Goal: Communication & Community: Answer question/provide support

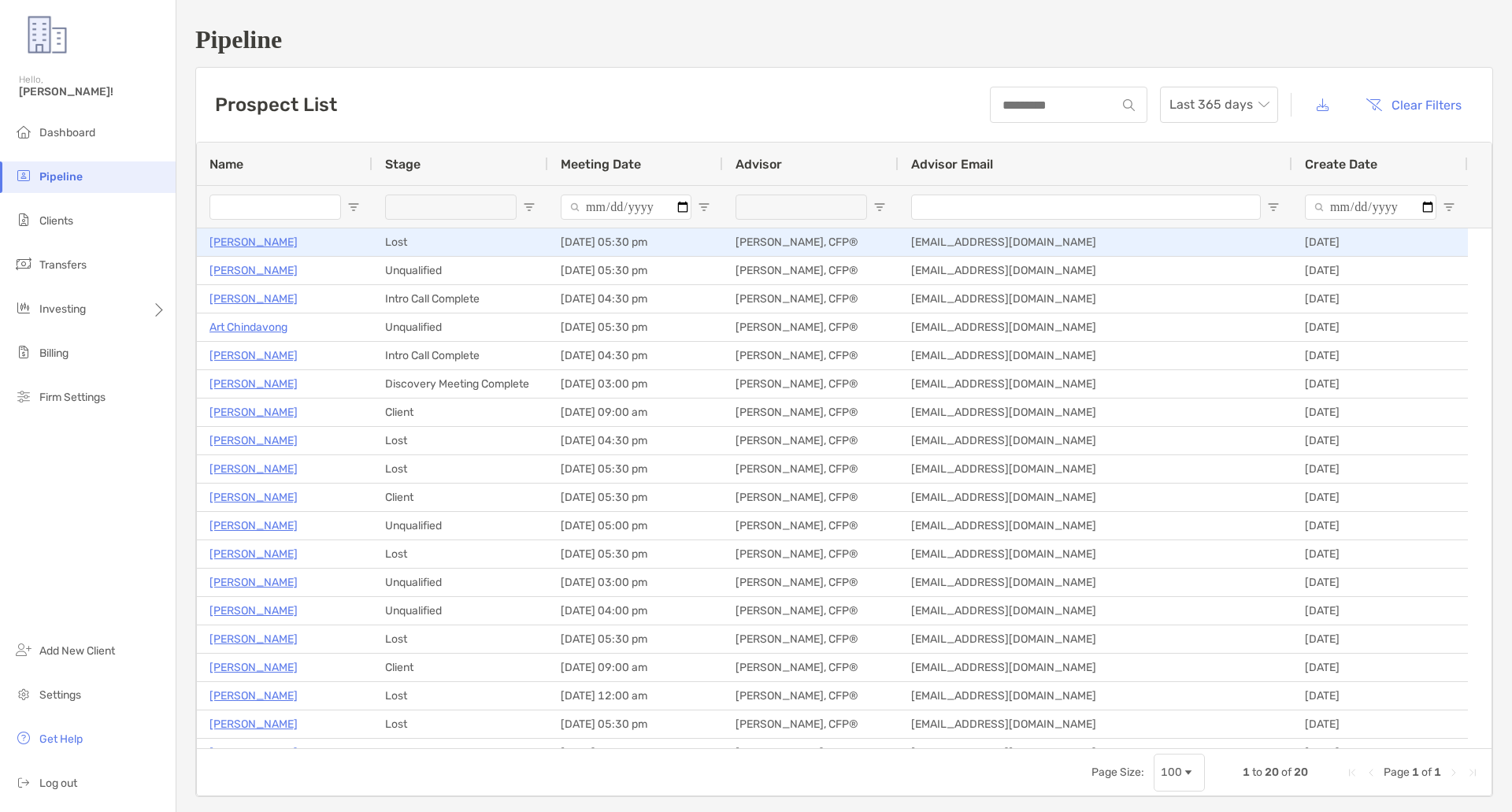
click at [253, 236] on p "William Maloney" at bounding box center [253, 242] width 88 height 20
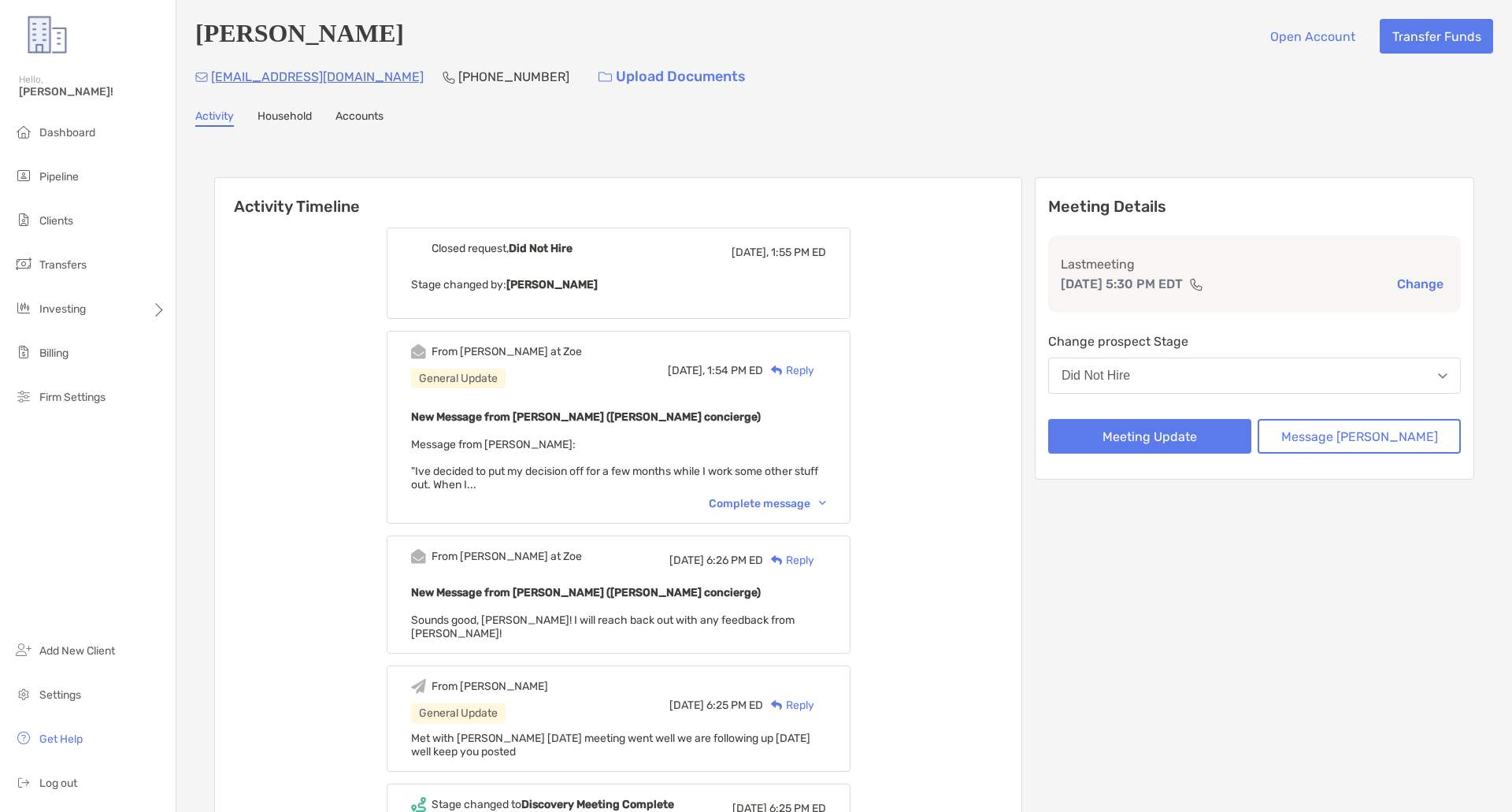
click at [590, 483] on div "New Message from Brendan Connors (Zoe concierge) Message from William: "Ive dec…" at bounding box center [619, 449] width 415 height 84
click at [783, 506] on div "Complete message" at bounding box center [767, 503] width 117 height 14
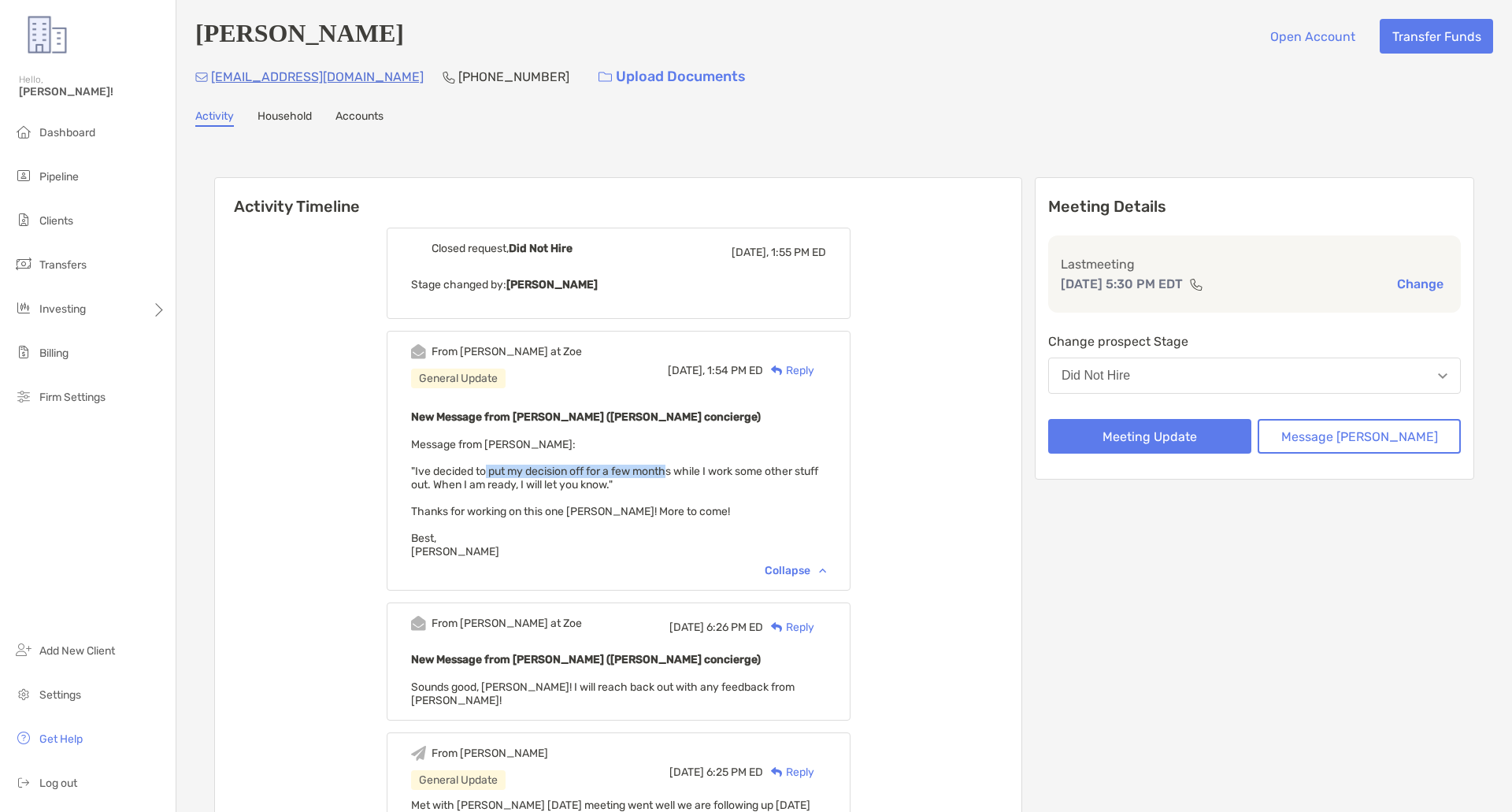
drag, startPoint x: 692, startPoint y: 478, endPoint x: 518, endPoint y: 458, distance: 175.1
click at [509, 468] on span "Message from William: "Ive decided to put my decision off for a few months whil…" at bounding box center [615, 498] width 408 height 121
drag, startPoint x: 710, startPoint y: 508, endPoint x: 550, endPoint y: 492, distance: 160.8
click at [550, 492] on div "New Message from Brendan Connors (Zoe concierge) Message from William: "Ive dec…" at bounding box center [619, 483] width 415 height 151
drag, startPoint x: 577, startPoint y: 483, endPoint x: 616, endPoint y: 486, distance: 39.1
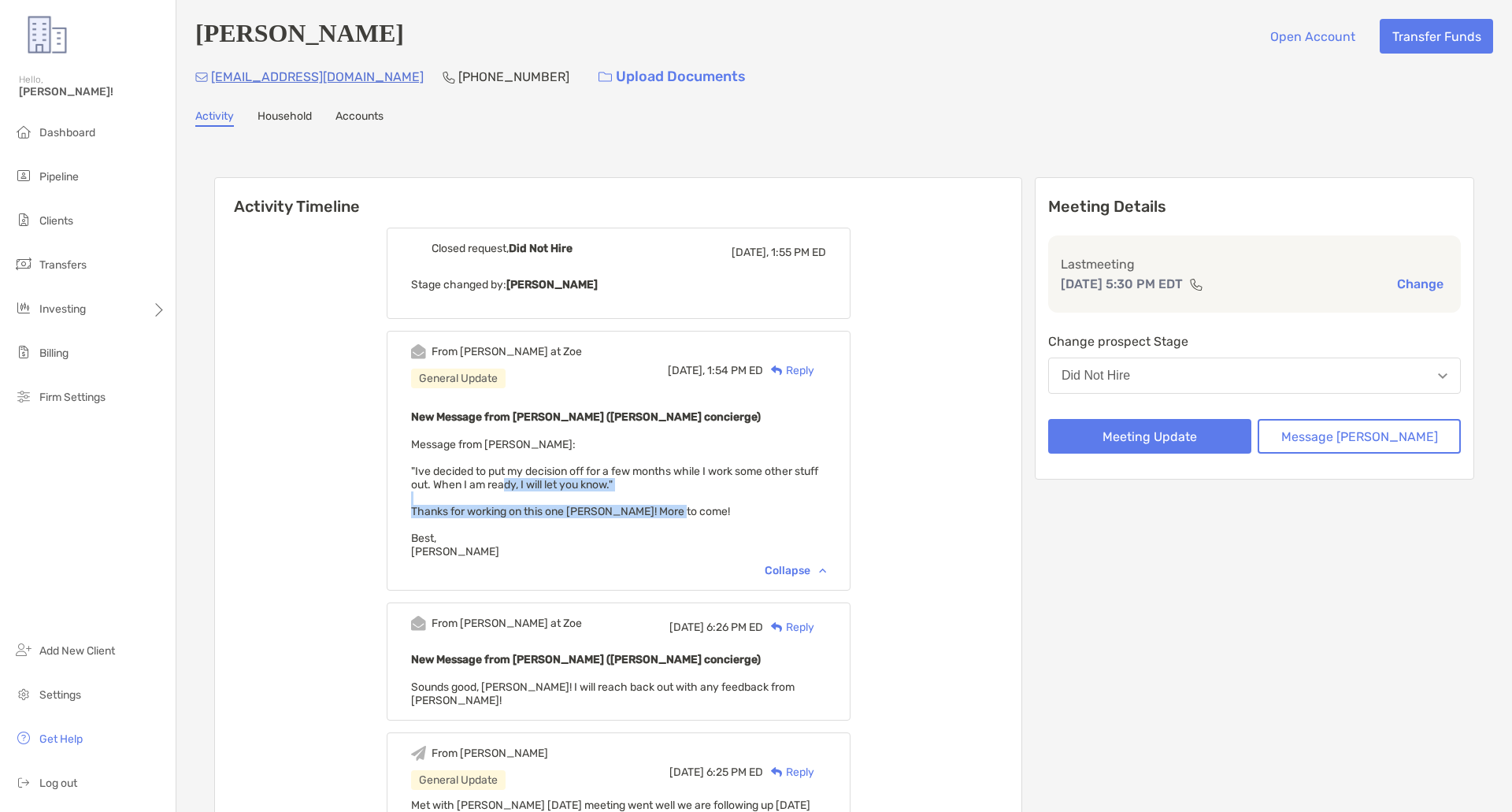
click at [577, 483] on span "Message from William: "Ive decided to put my decision off for a few months whil…" at bounding box center [615, 498] width 408 height 121
click at [680, 488] on div "New Message from Brendan Connors (Zoe concierge) Message from William: "Ive dec…" at bounding box center [619, 483] width 415 height 151
drag, startPoint x: 682, startPoint y: 484, endPoint x: 408, endPoint y: 474, distance: 274.2
copy span ""Ive decided to put my decision off for a few months while I work some other st…"
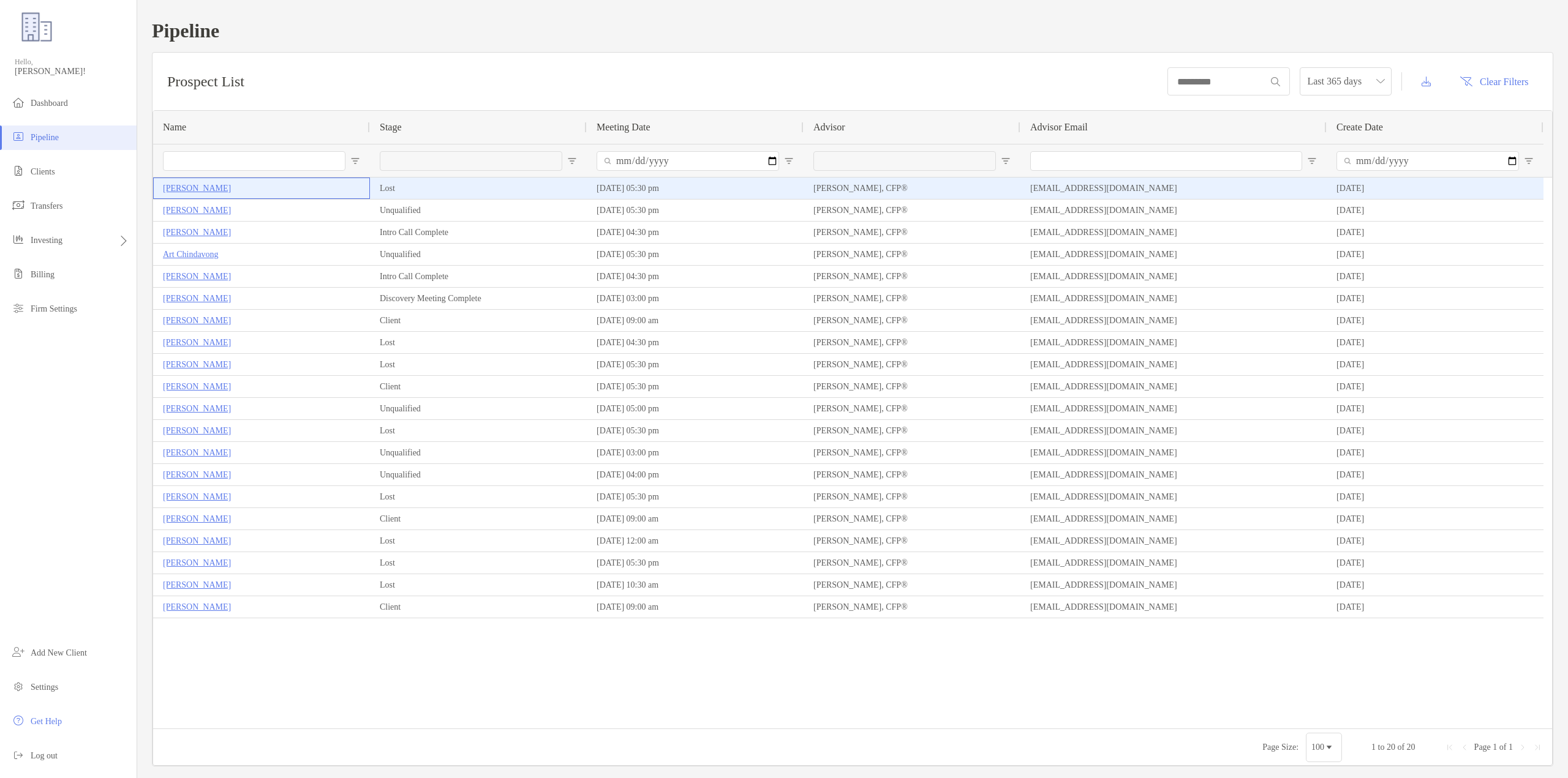
click at [180, 184] on p "[PERSON_NAME]" at bounding box center [196, 189] width 68 height 15
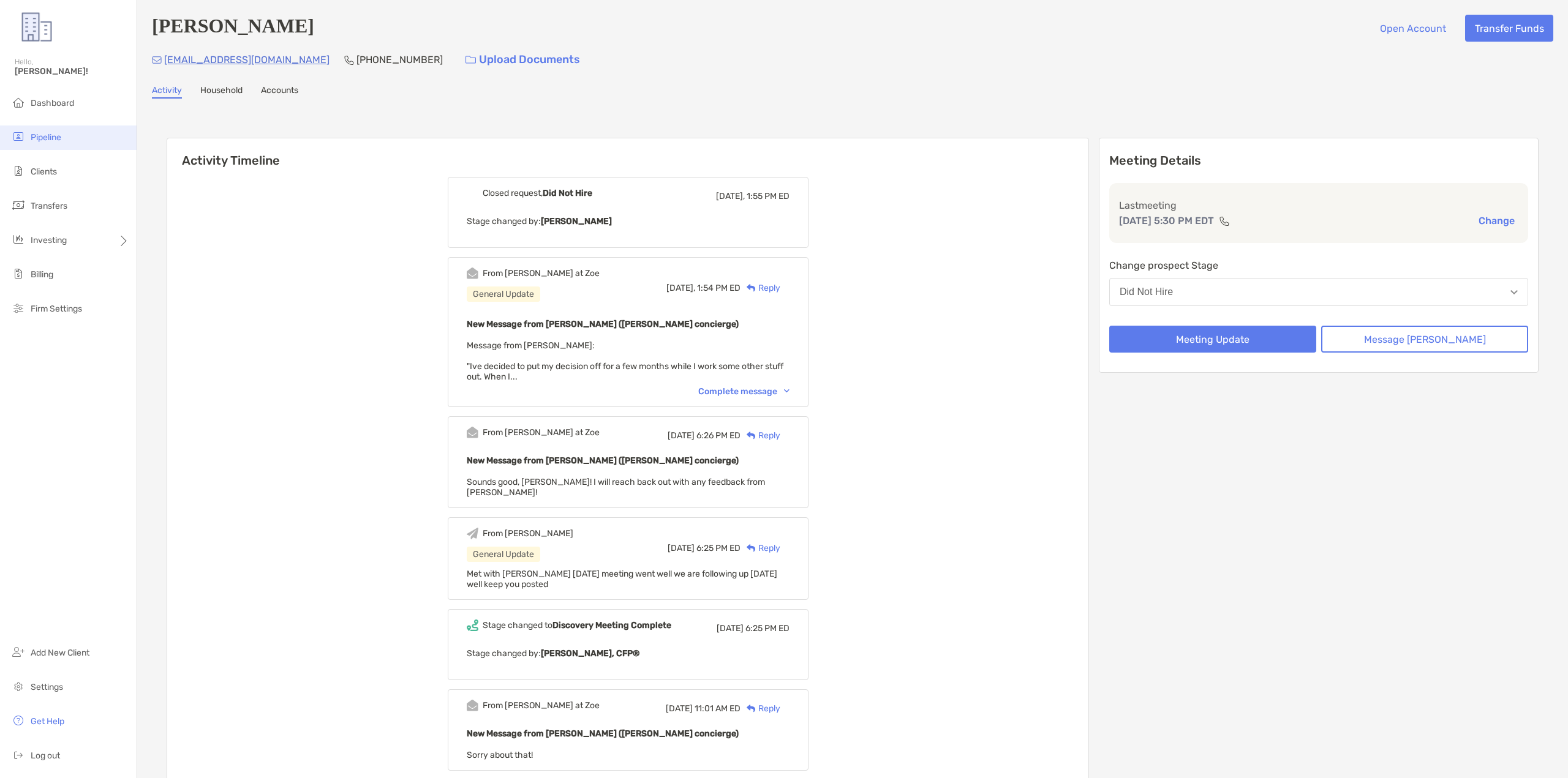
click at [48, 136] on span "Pipeline" at bounding box center [46, 137] width 31 height 11
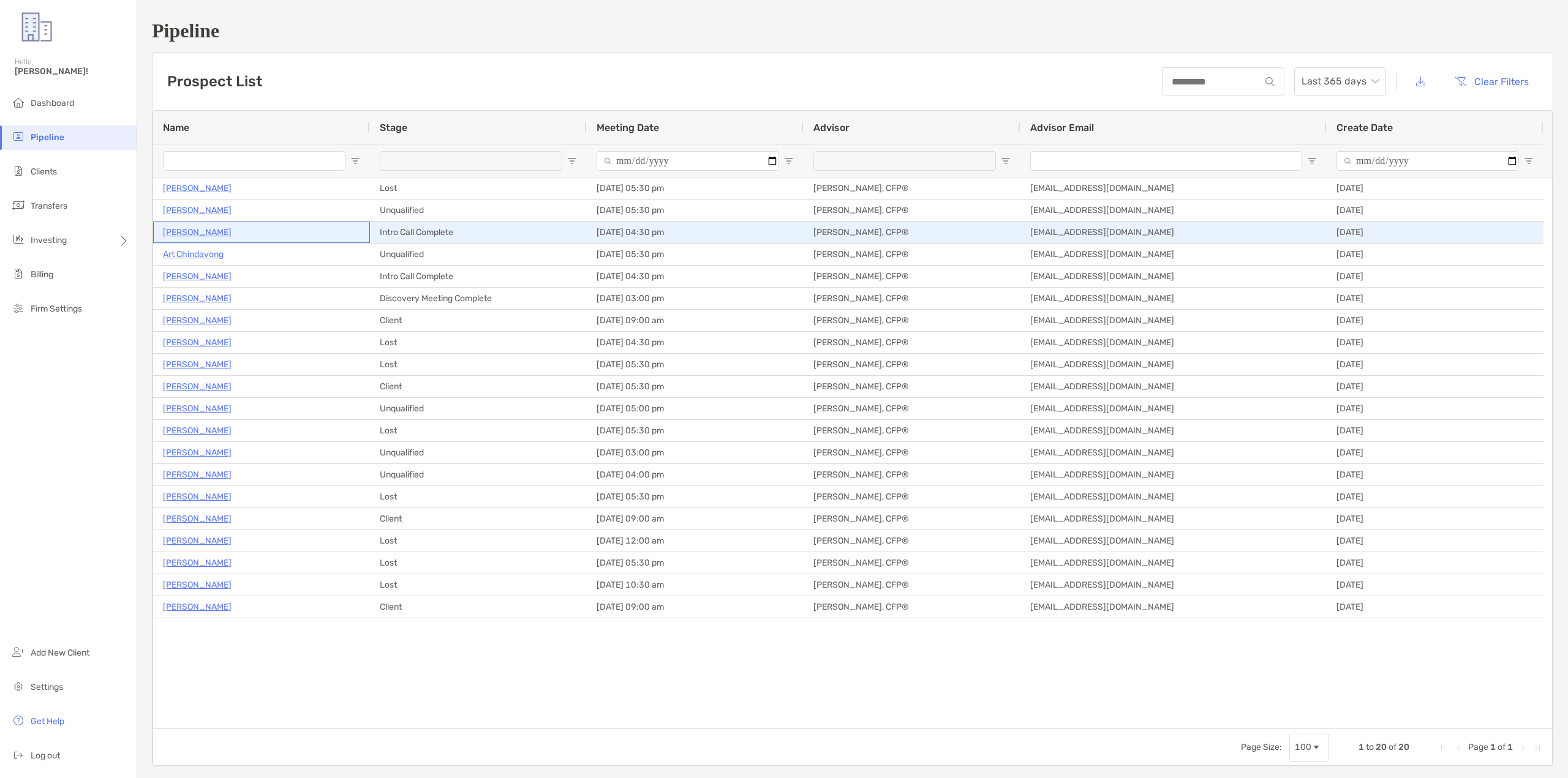
click at [197, 228] on p "[PERSON_NAME]" at bounding box center [197, 233] width 69 height 15
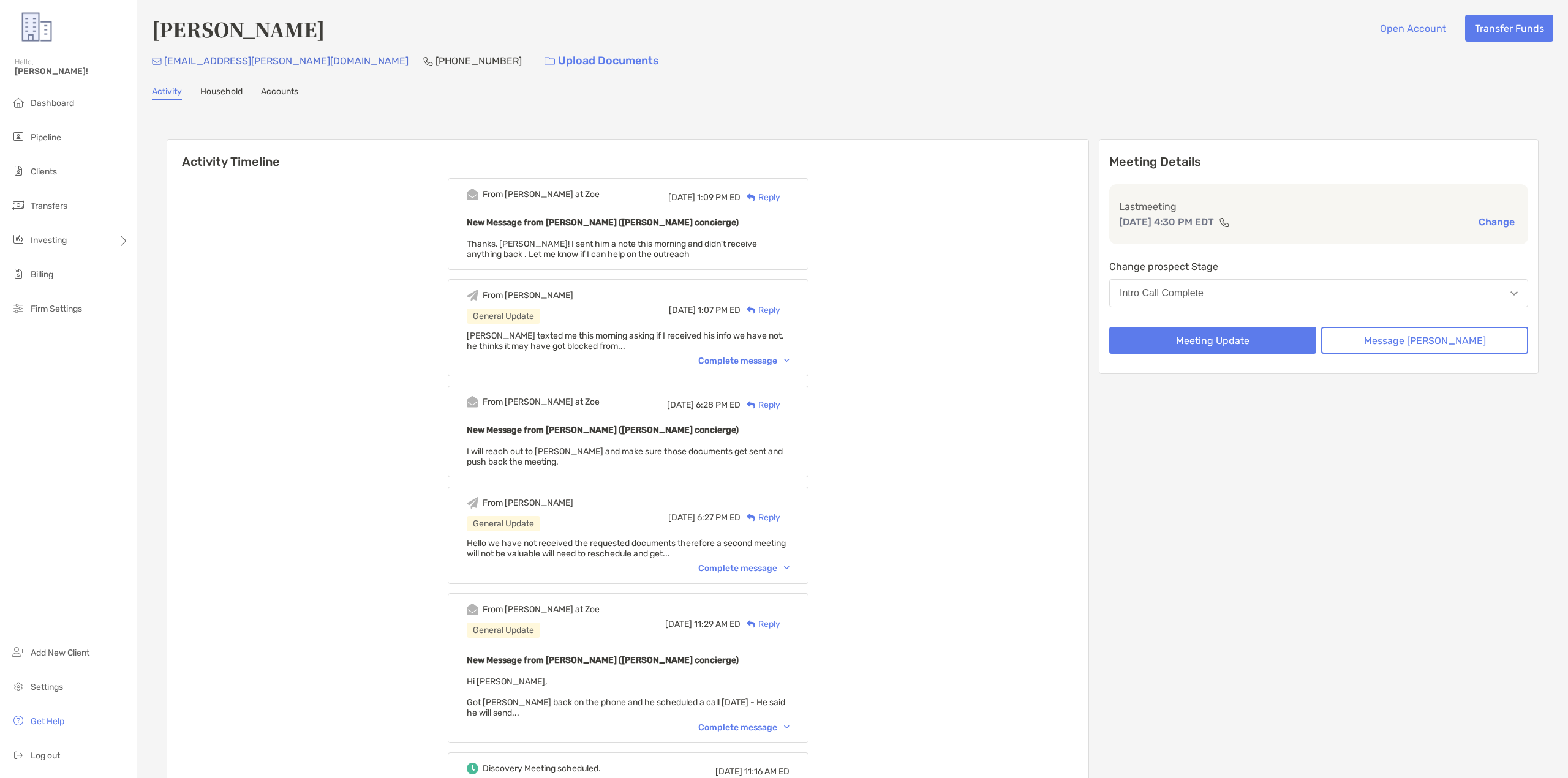
click at [690, 239] on span "Thanks, Erik! I sent him a note this morning and didn't receive anything back .…" at bounding box center [612, 250] width 290 height 21
click at [1422, 337] on button "Message Zoe" at bounding box center [1424, 341] width 207 height 27
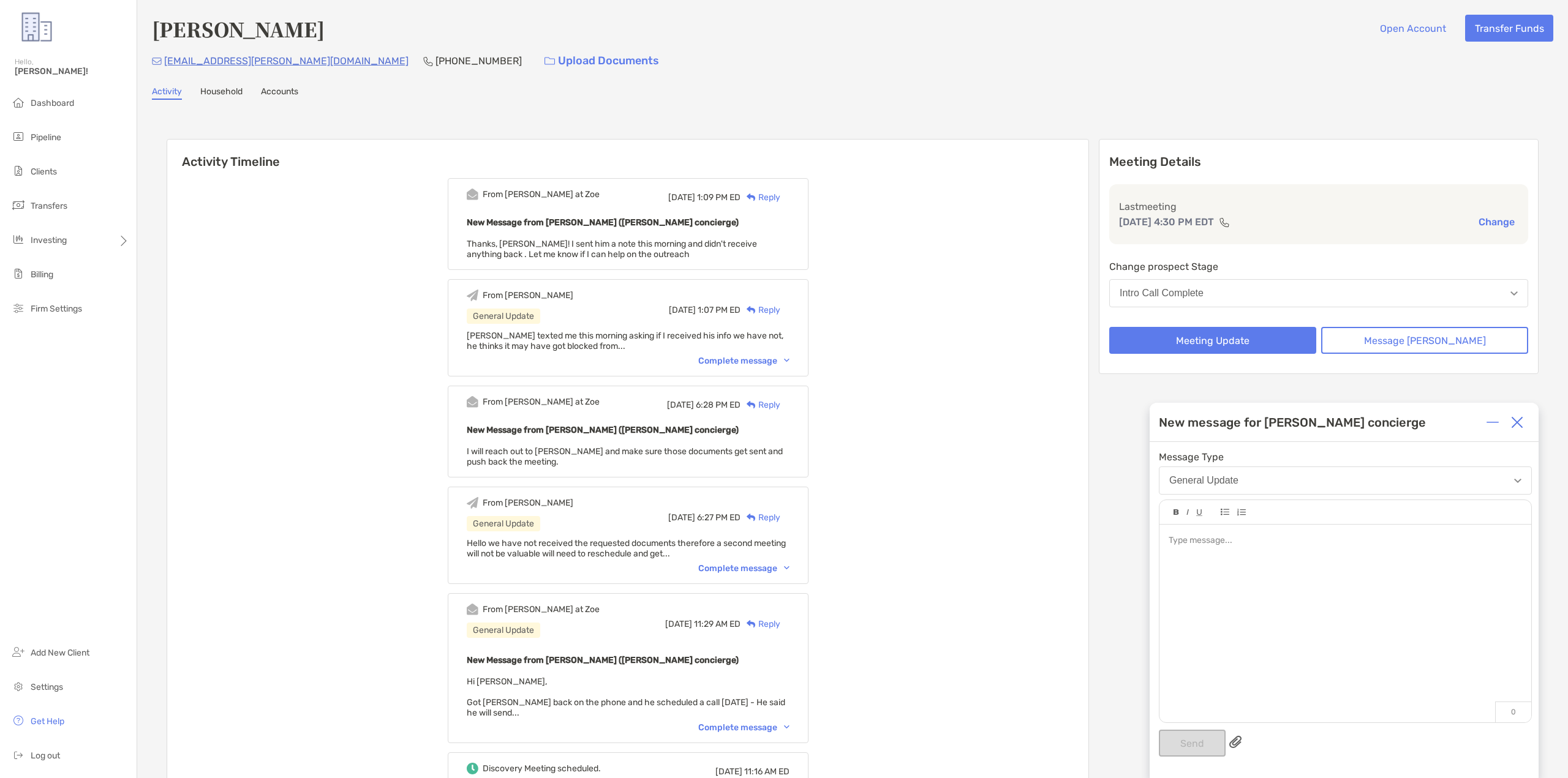
click at [1254, 540] on div at bounding box center [1344, 541] width 353 height 13
click at [1254, 540] on div at bounding box center [1344, 541] width 353 height 13
click at [1314, 535] on div at bounding box center [1344, 541] width 353 height 13
click at [1246, 340] on button "Meeting Update" at bounding box center [1212, 341] width 207 height 27
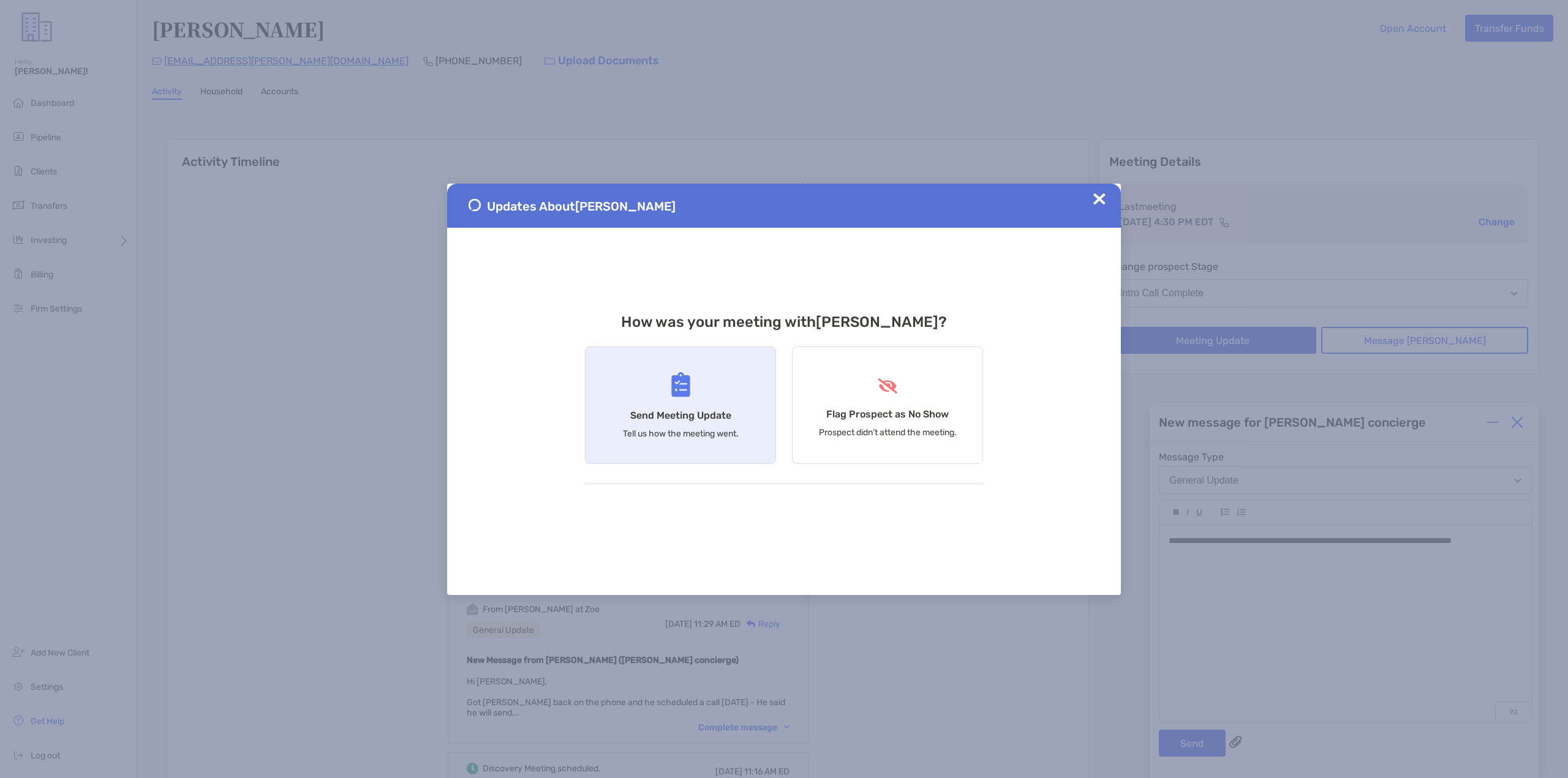
click at [659, 403] on div "Send Meeting Update Tell us how the meeting went." at bounding box center [680, 406] width 191 height 118
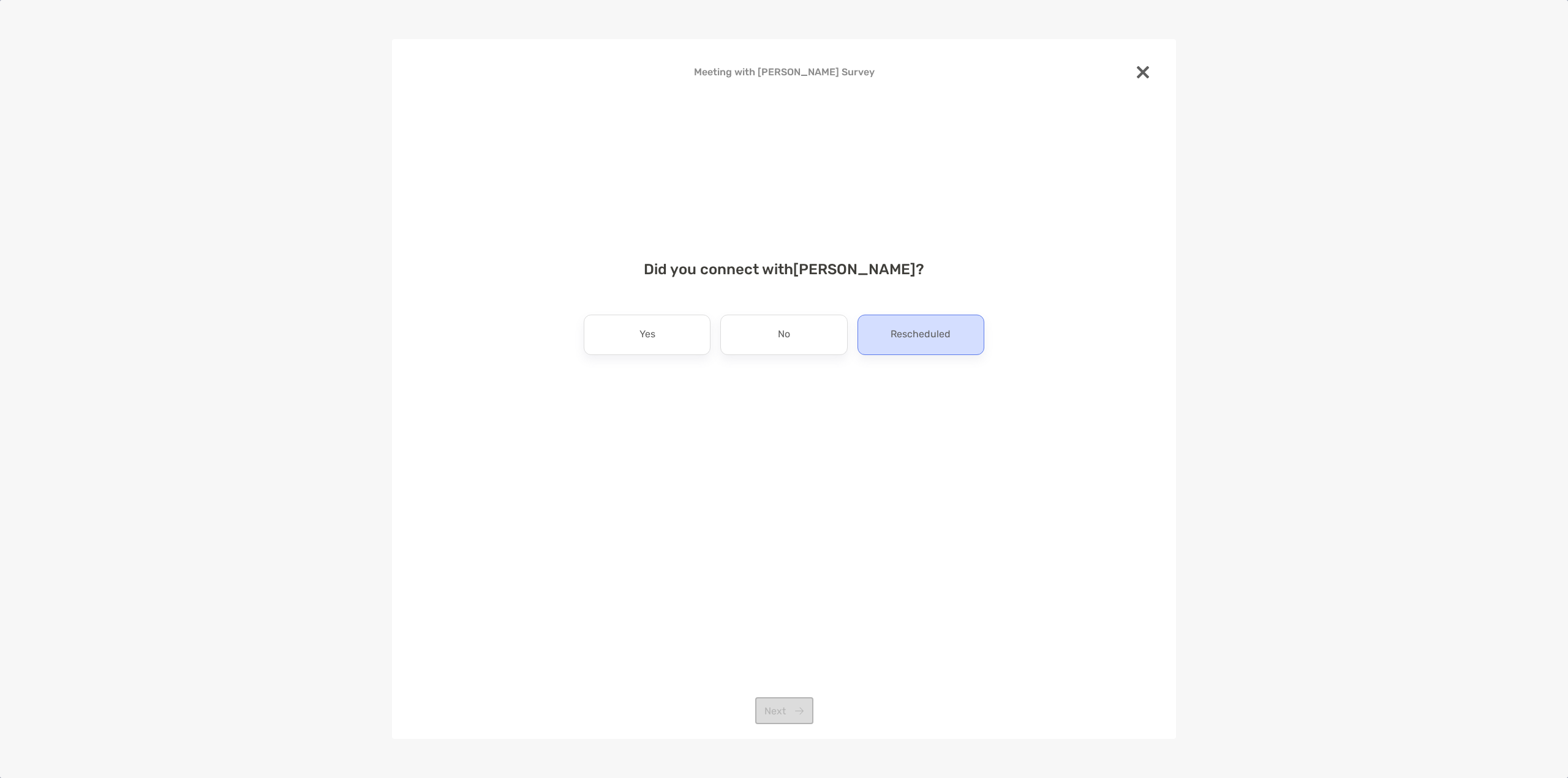
click at [947, 334] on p "Rescheduled" at bounding box center [920, 335] width 60 height 20
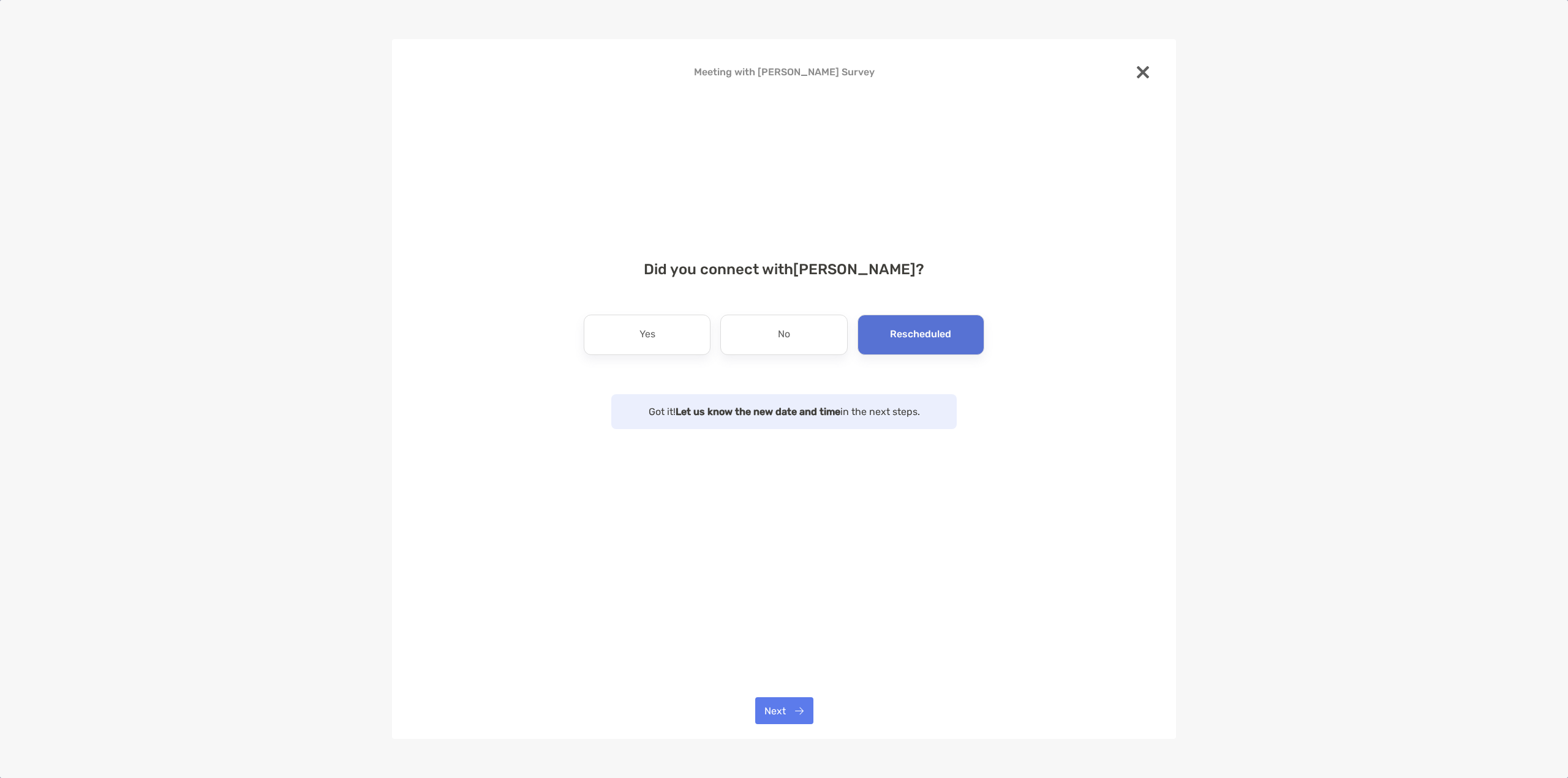
click at [840, 424] on div "Got it! Let us know the new date and time in the next steps." at bounding box center [784, 412] width 346 height 35
click at [788, 717] on button "Next" at bounding box center [784, 711] width 58 height 27
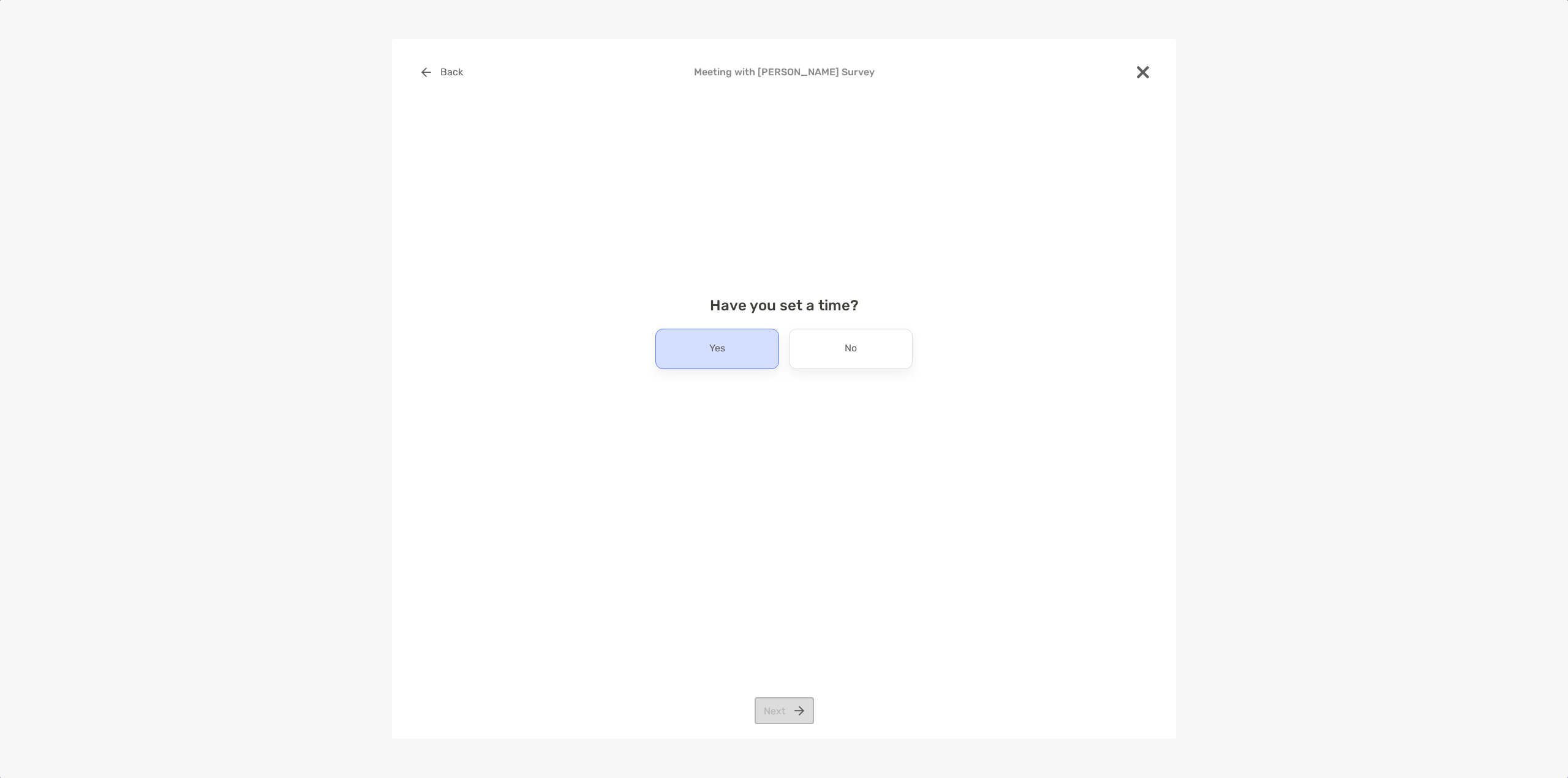
click at [725, 351] on div "Yes" at bounding box center [717, 349] width 123 height 41
click at [758, 658] on div "Back Meeting with Todd Proctor Survey Have you set a time? Yes No Next" at bounding box center [784, 389] width 784 height 700
click at [775, 709] on button "Next" at bounding box center [784, 711] width 60 height 27
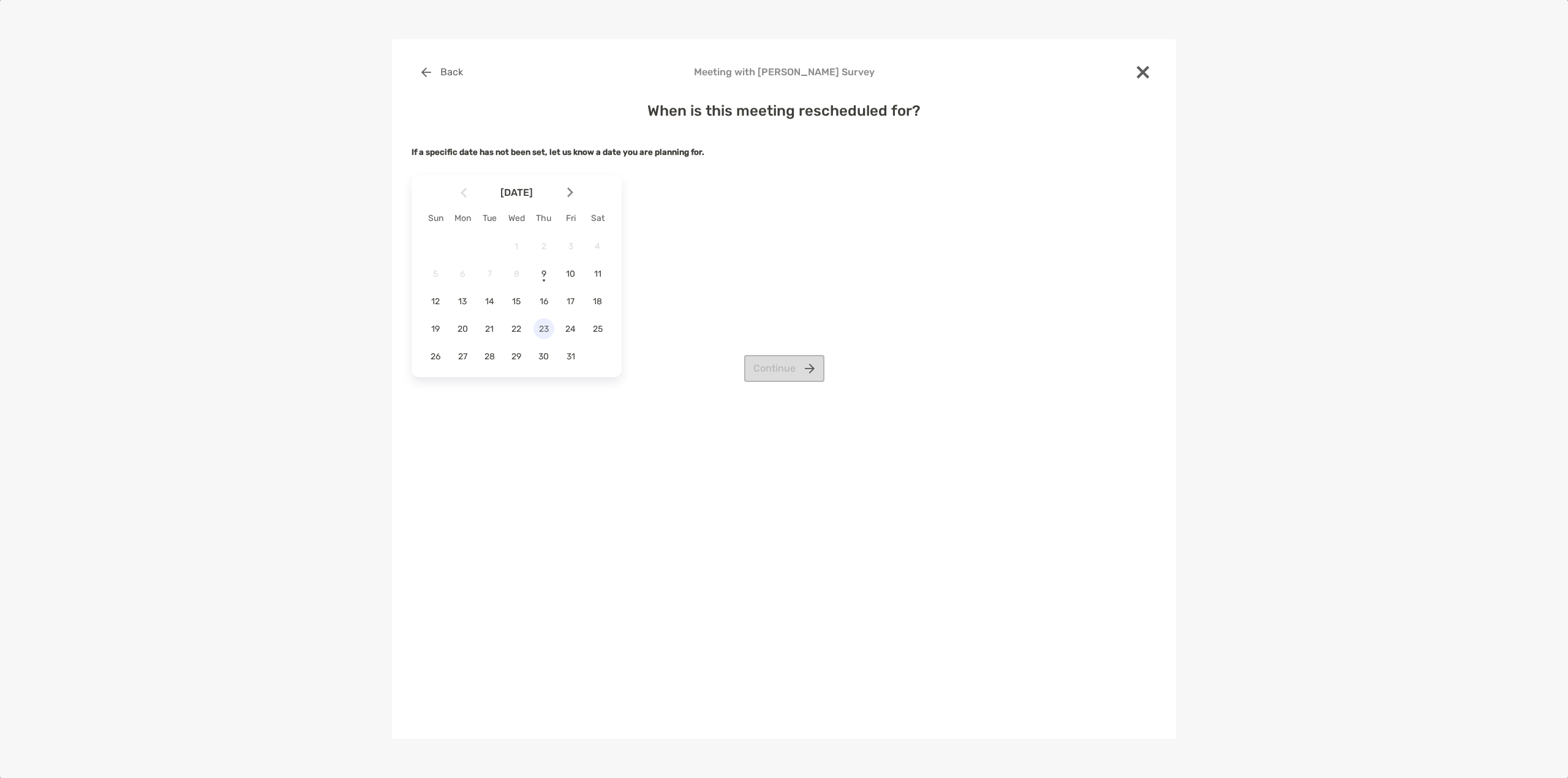
click at [543, 330] on span "23" at bounding box center [544, 329] width 21 height 11
click at [689, 319] on div "4:00 am" at bounding box center [683, 315] width 82 height 28
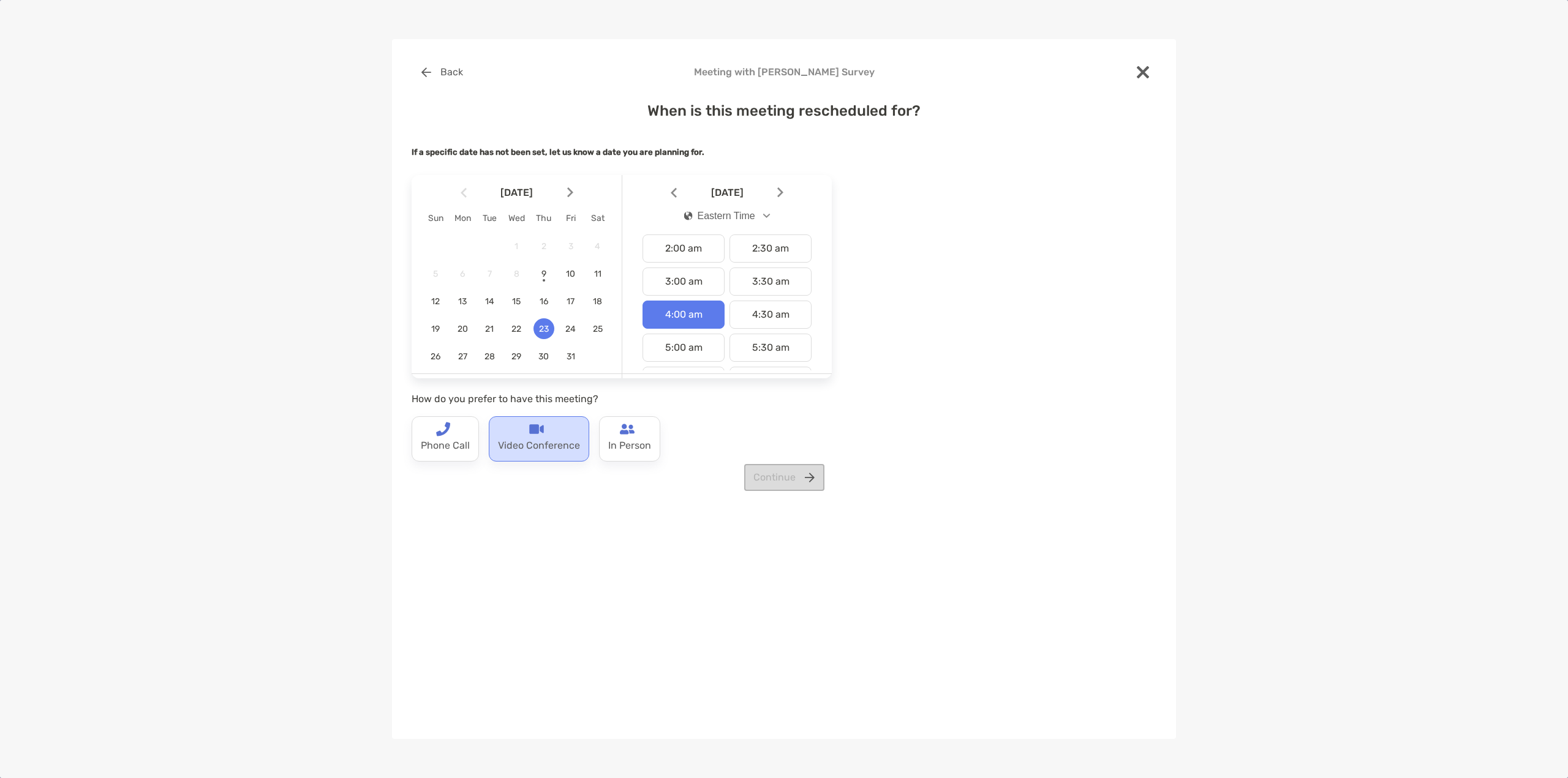
click at [560, 438] on p "Video Conference" at bounding box center [538, 446] width 82 height 20
click at [788, 481] on button "Continue" at bounding box center [784, 477] width 80 height 27
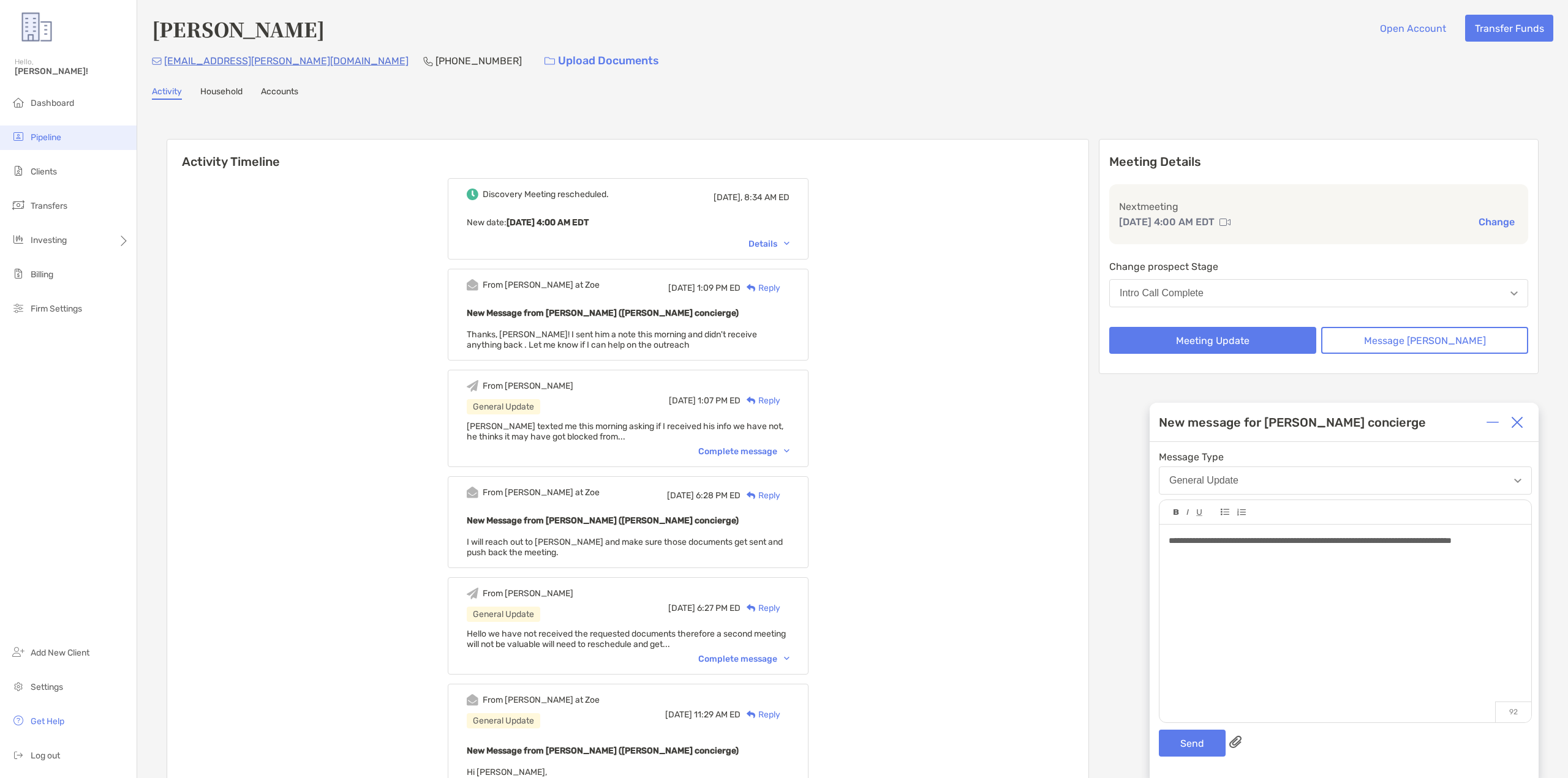
click at [44, 143] on li "Pipeline" at bounding box center [68, 137] width 137 height 25
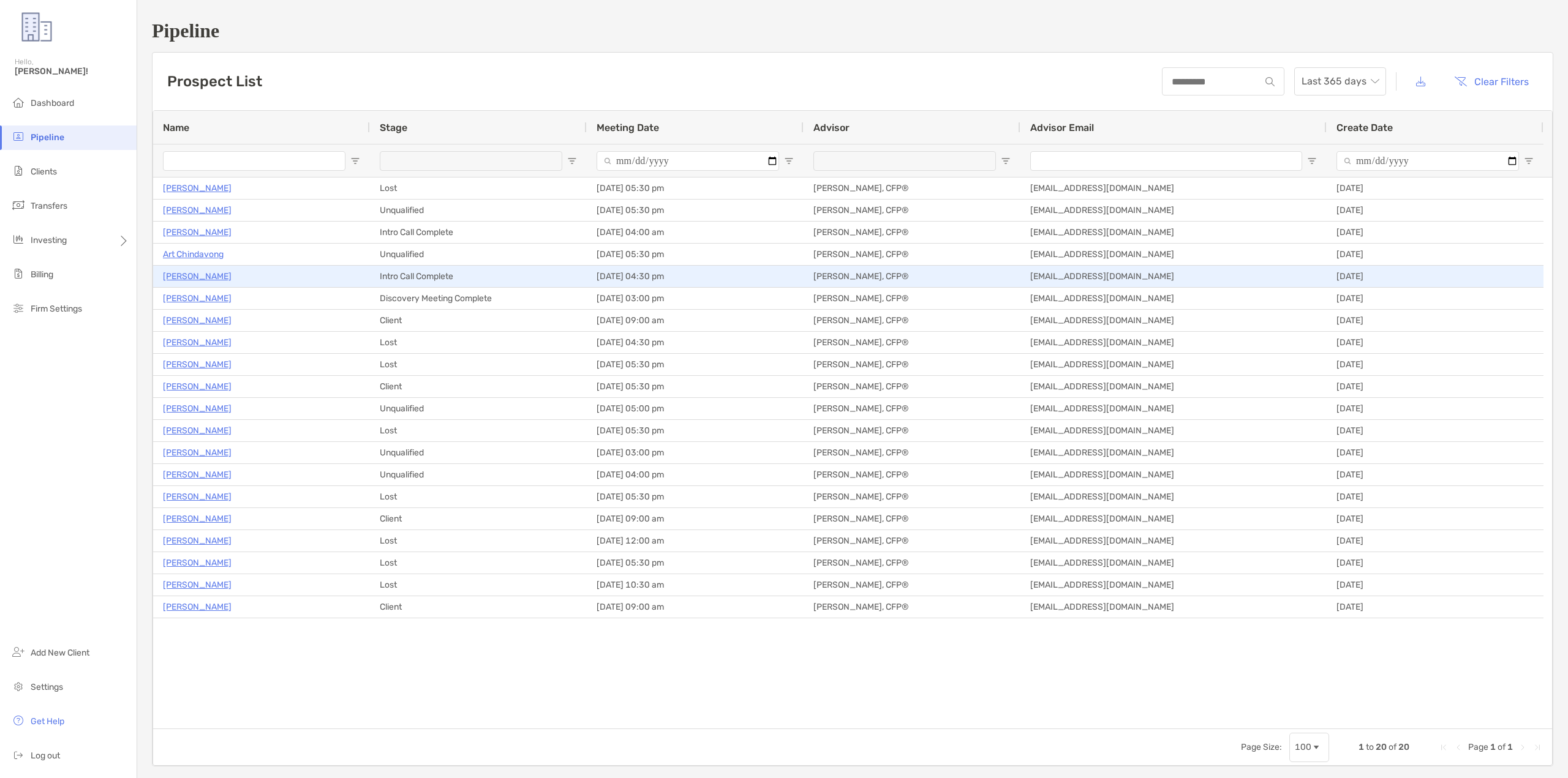
click at [192, 276] on p "Larry Calvelage" at bounding box center [197, 277] width 69 height 15
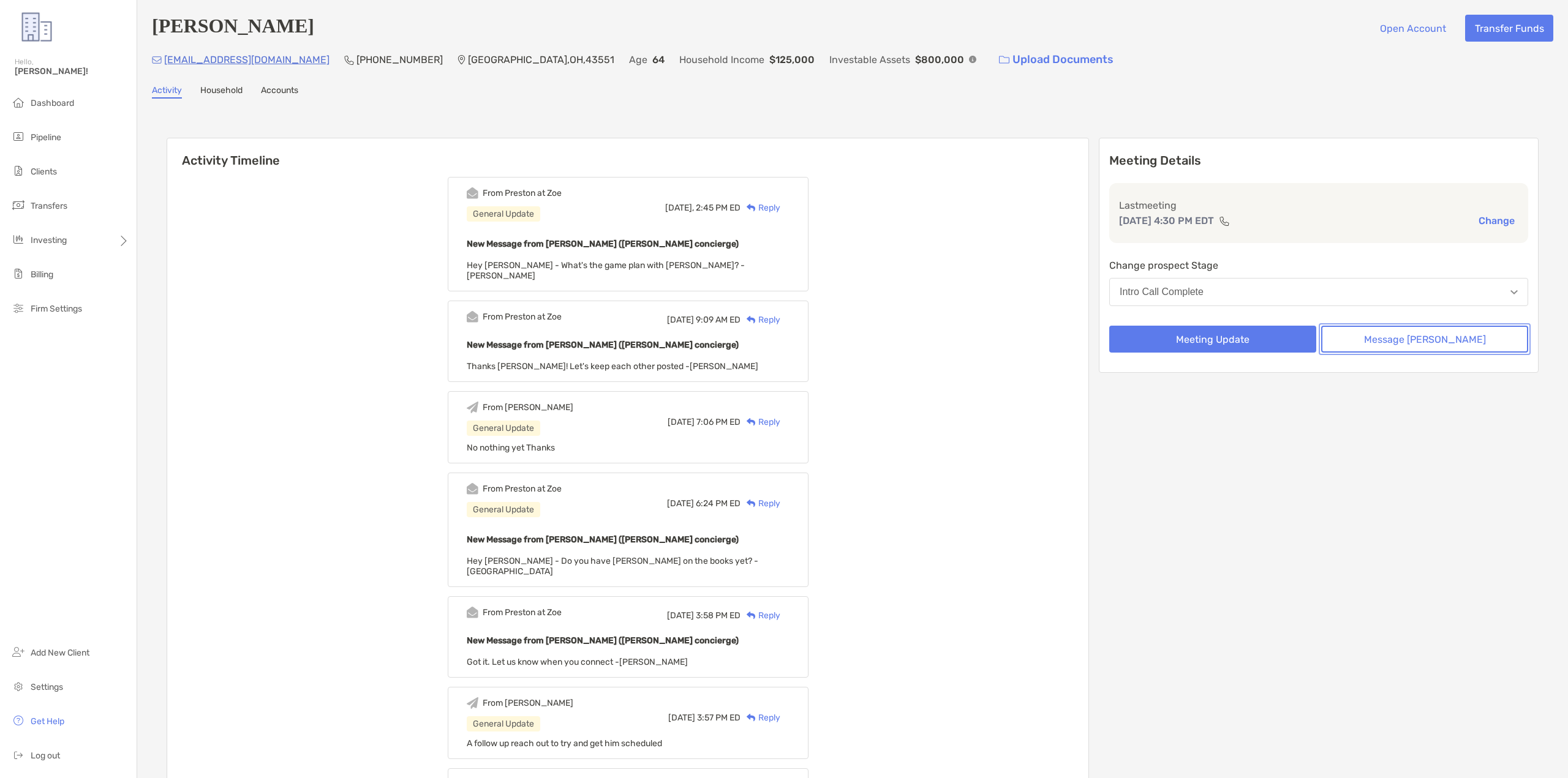
click at [1440, 346] on button "Message Zoe" at bounding box center [1424, 339] width 207 height 27
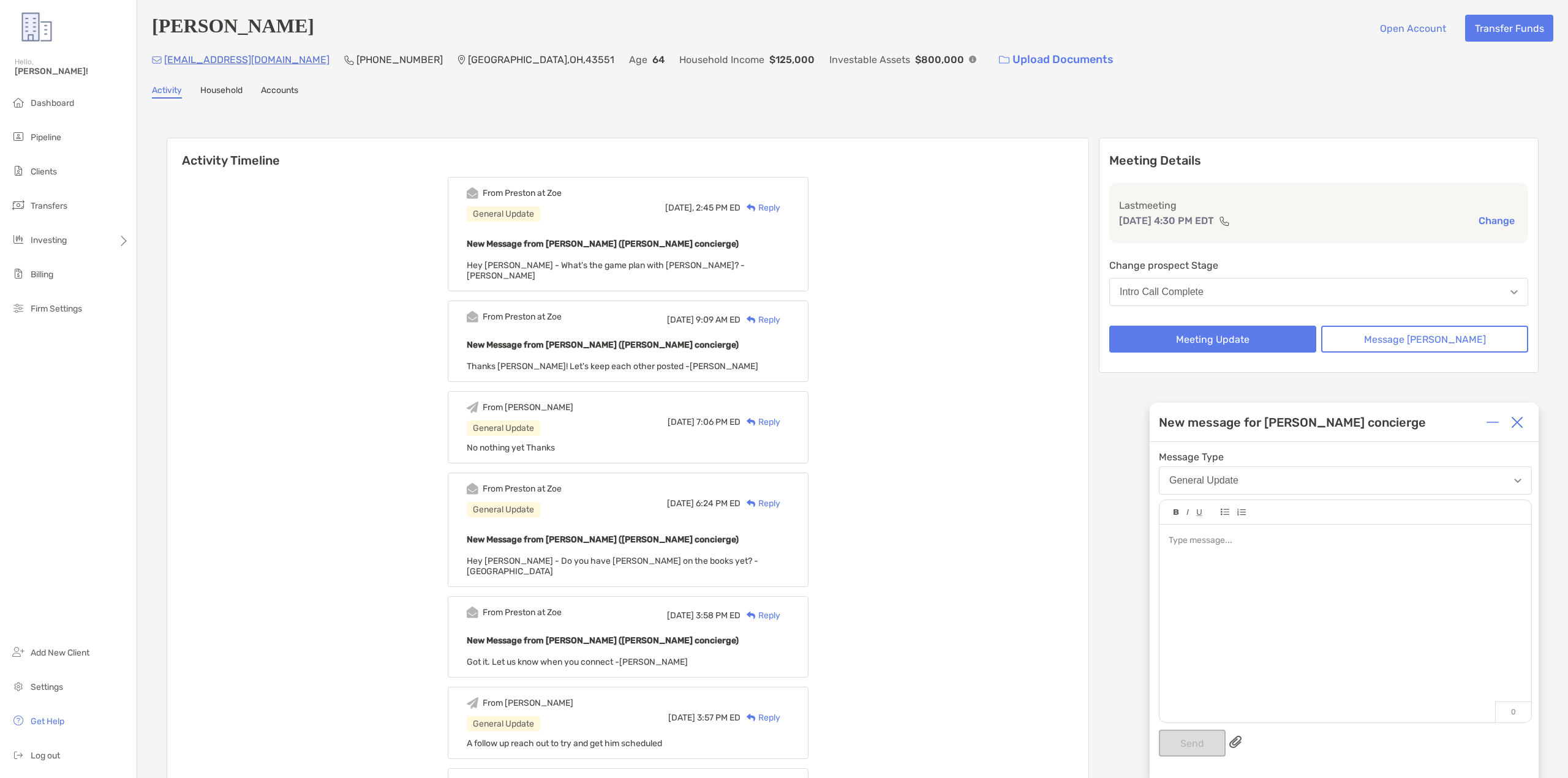
click at [1284, 571] on div at bounding box center [1345, 617] width 371 height 186
click at [1213, 568] on div at bounding box center [1345, 617] width 371 height 186
click at [1227, 547] on div at bounding box center [1345, 617] width 371 height 186
click at [1229, 538] on div at bounding box center [1344, 541] width 353 height 13
click at [1200, 739] on button "Send" at bounding box center [1192, 743] width 67 height 27
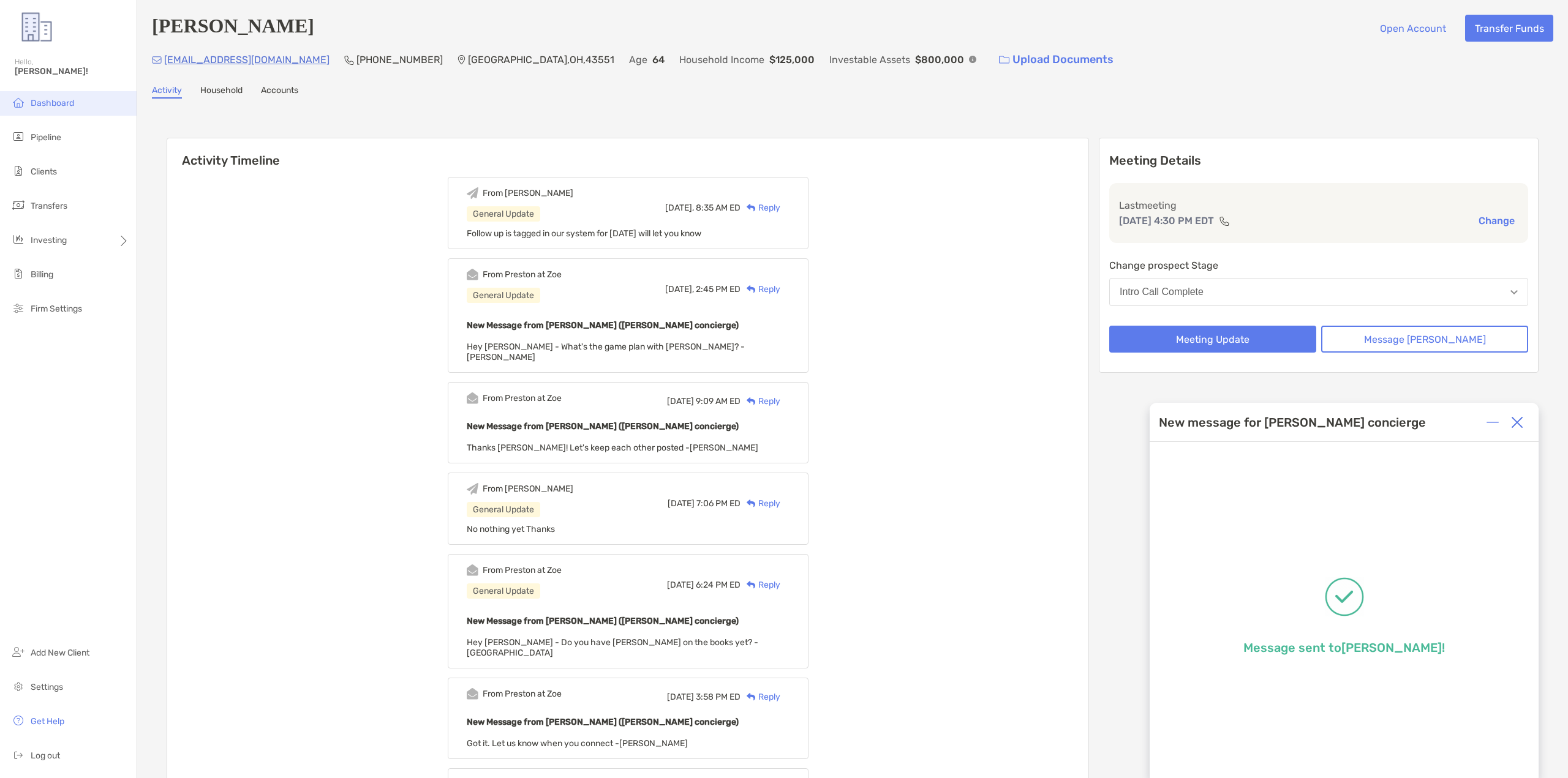
click at [32, 109] on li "Dashboard" at bounding box center [68, 103] width 137 height 25
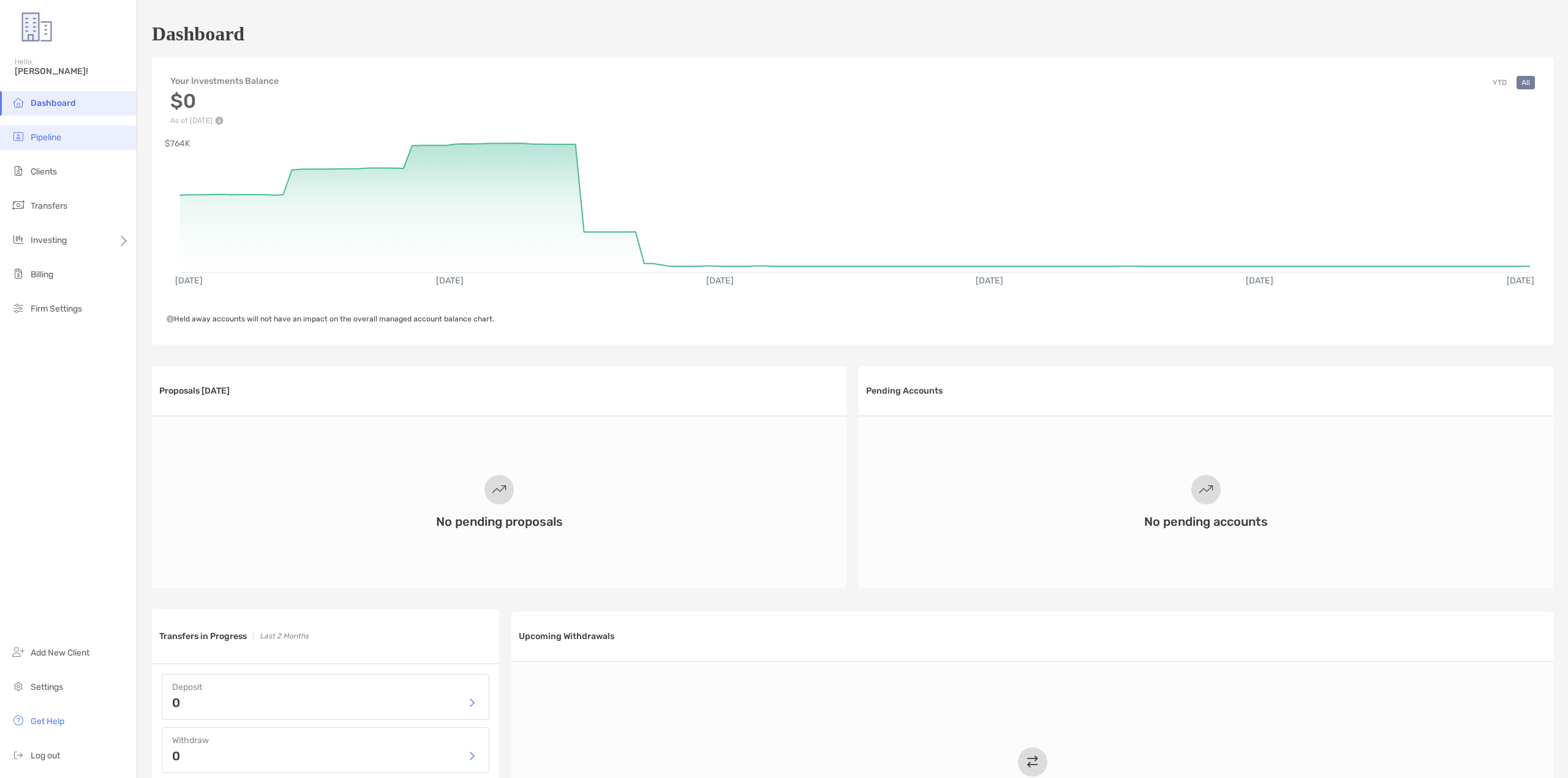
click at [56, 139] on span "Pipeline" at bounding box center [46, 137] width 31 height 11
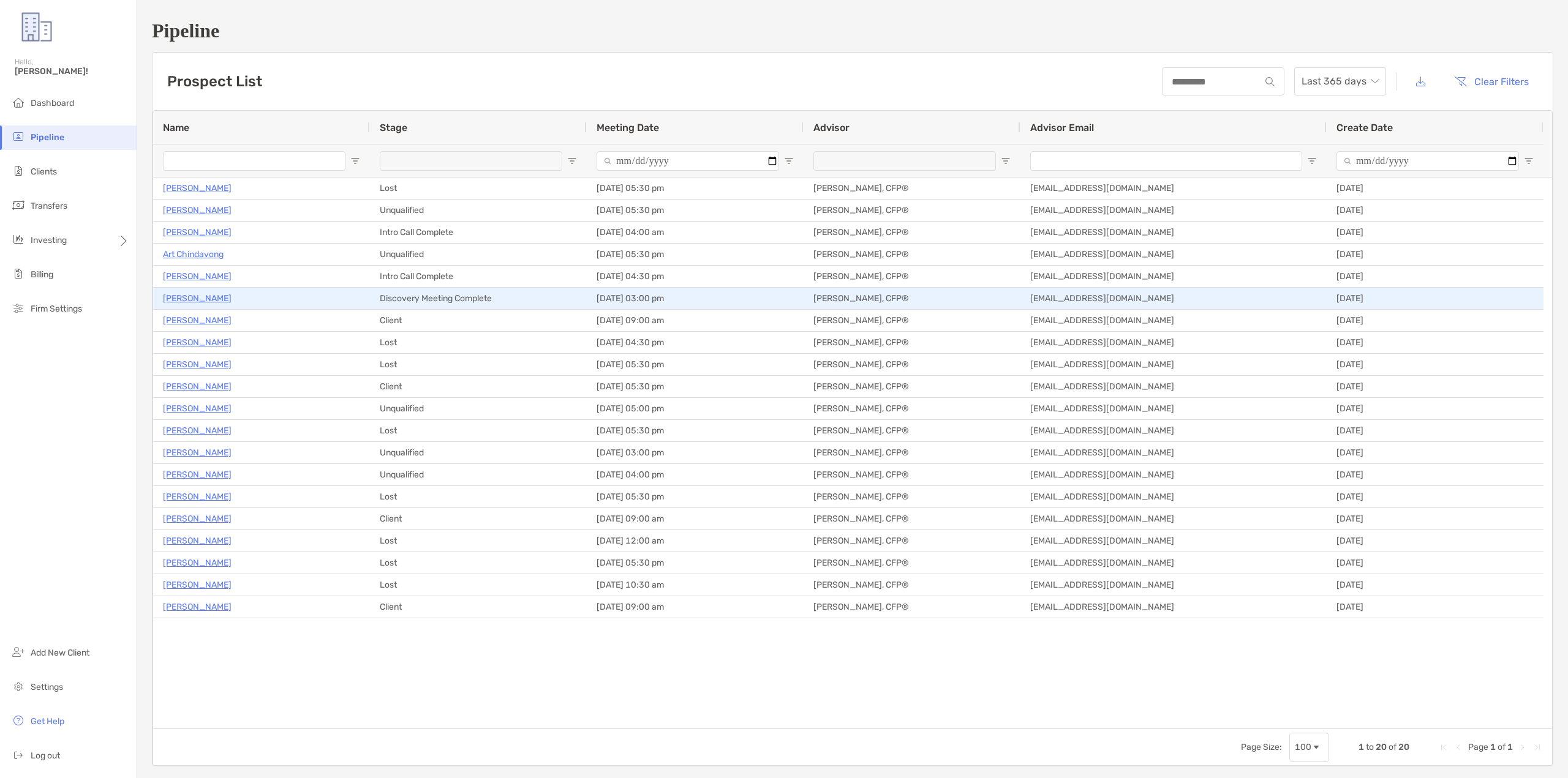
click at [193, 299] on p "[PERSON_NAME]" at bounding box center [197, 299] width 69 height 15
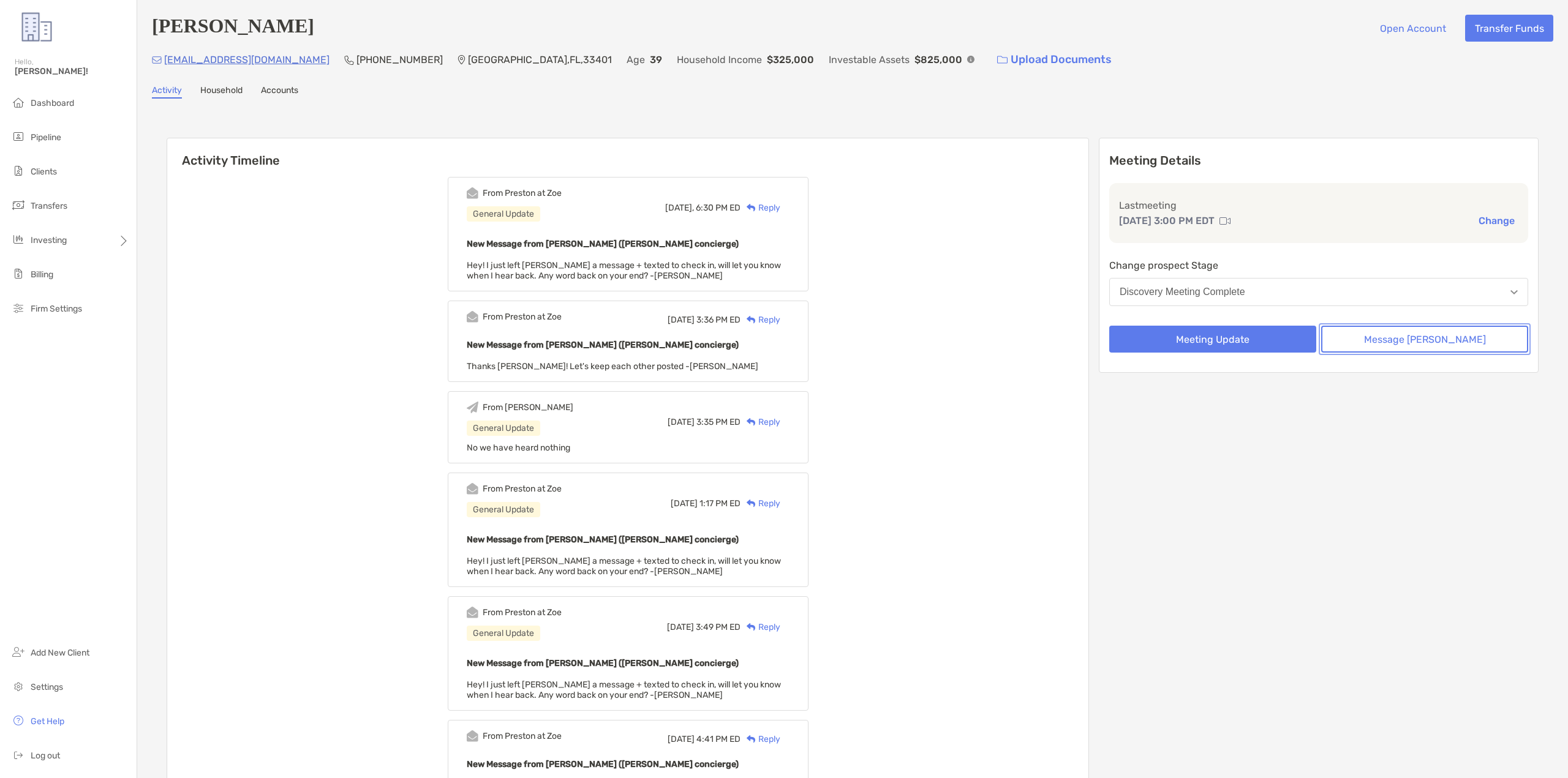
click at [1445, 346] on button "Message [PERSON_NAME]" at bounding box center [1424, 339] width 207 height 27
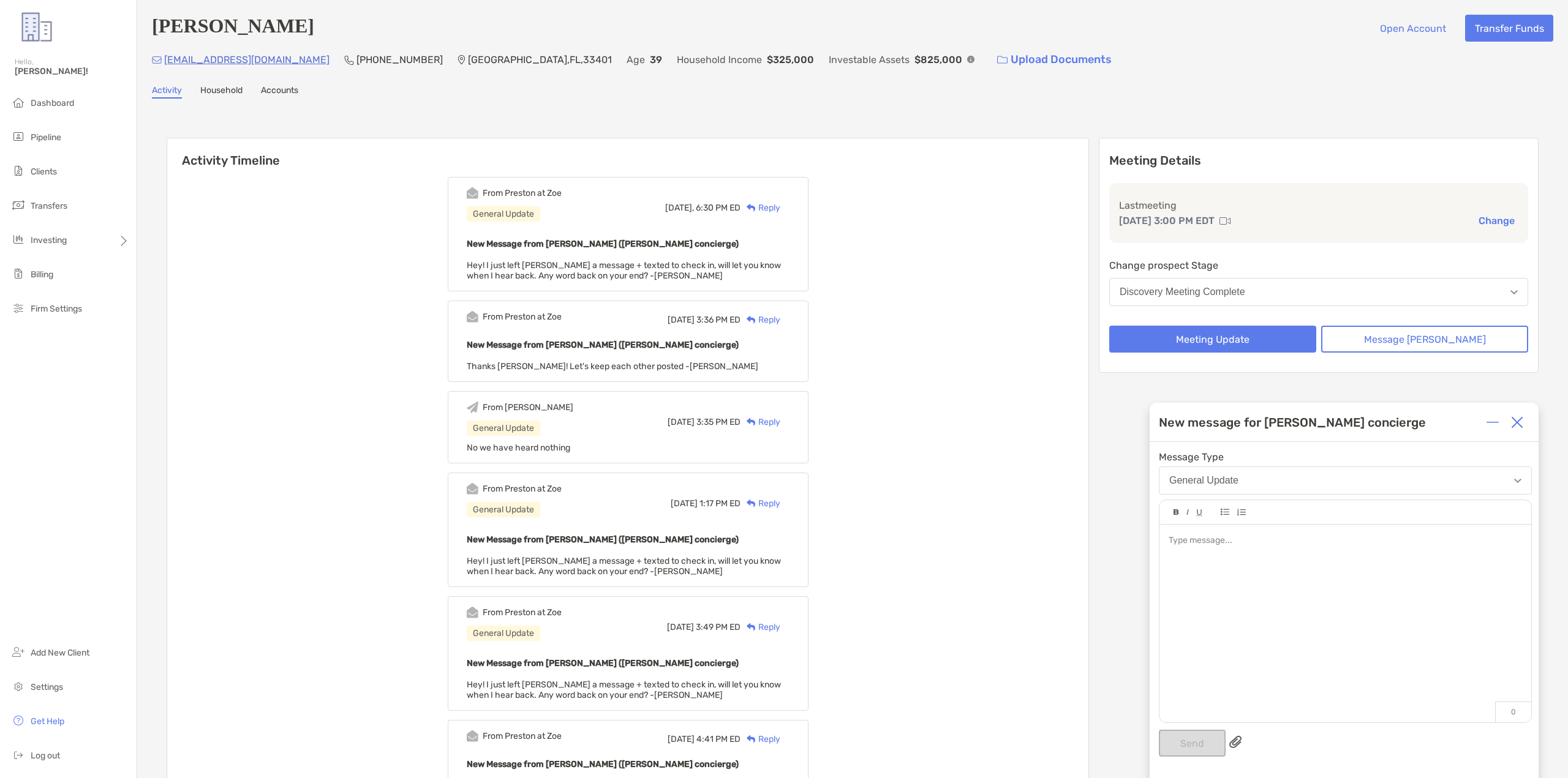
click at [1241, 545] on div at bounding box center [1344, 541] width 353 height 13
click at [1199, 742] on button "Send" at bounding box center [1192, 743] width 67 height 27
